Goal: Find specific page/section: Find specific page/section

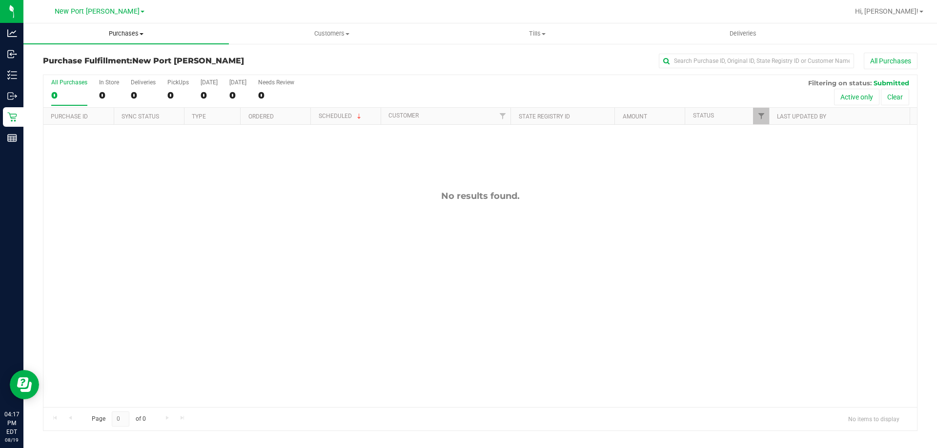
click at [122, 29] on span "Purchases" at bounding box center [125, 33] width 205 height 9
click at [106, 66] on li "Fulfillment" at bounding box center [125, 71] width 205 height 12
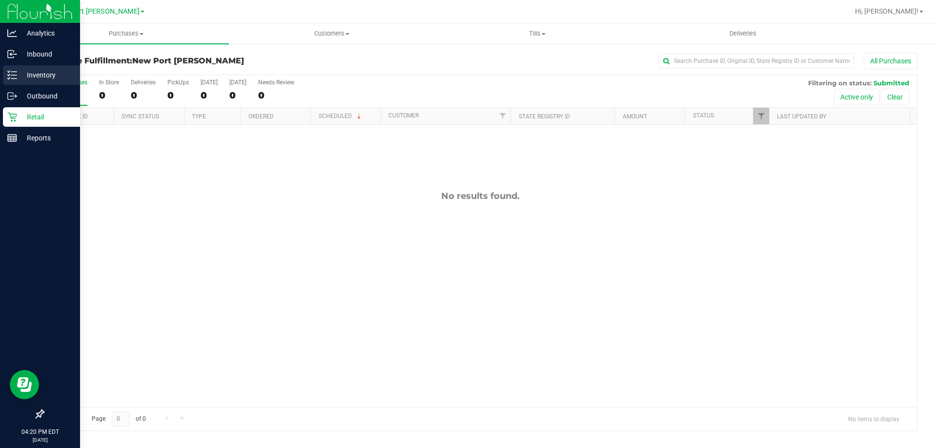
click at [20, 78] on p "Inventory" at bounding box center [46, 75] width 59 height 12
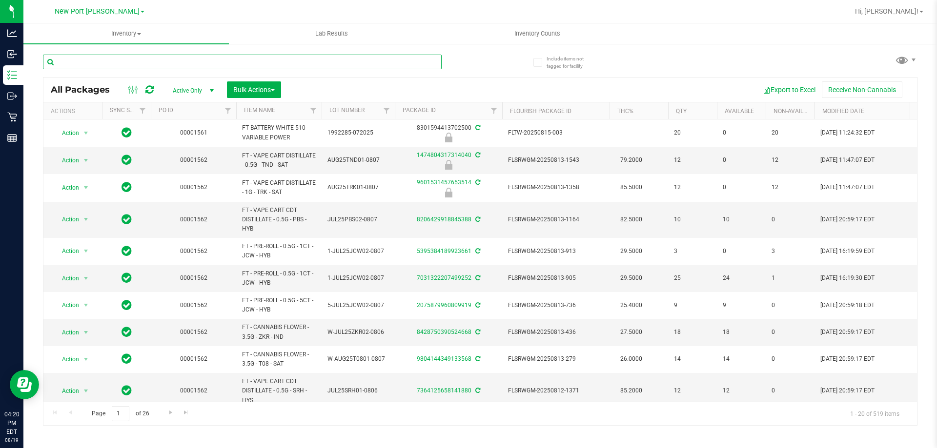
click at [96, 63] on input "text" at bounding box center [242, 62] width 399 height 15
type input "slh"
